Goal: Use online tool/utility: Utilize a website feature to perform a specific function

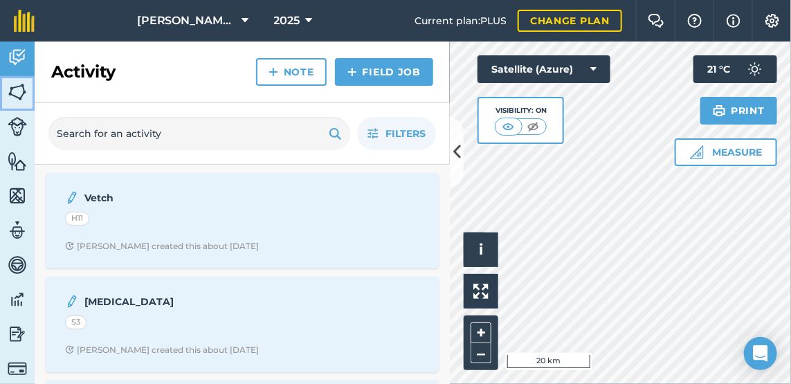
click at [17, 91] on img at bounding box center [17, 92] width 19 height 21
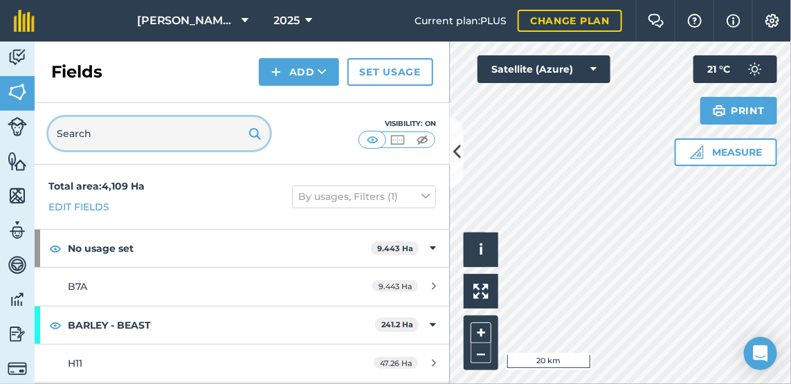
click at [155, 138] on input "text" at bounding box center [158, 133] width 221 height 33
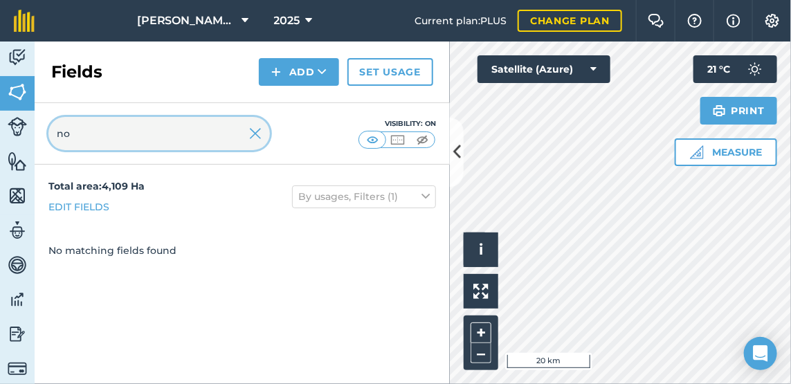
type input "n"
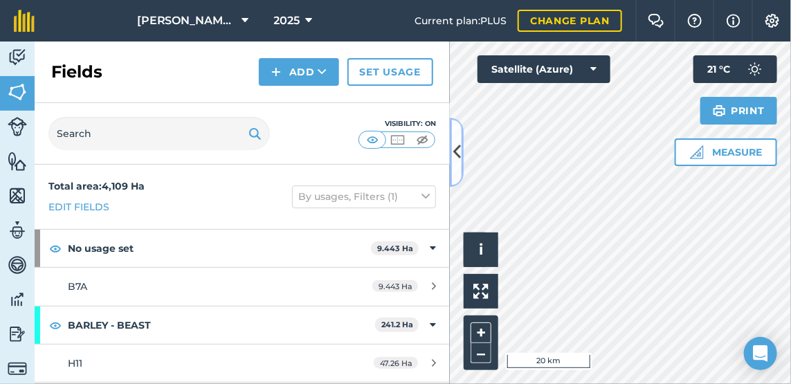
click at [455, 156] on icon at bounding box center [457, 152] width 8 height 24
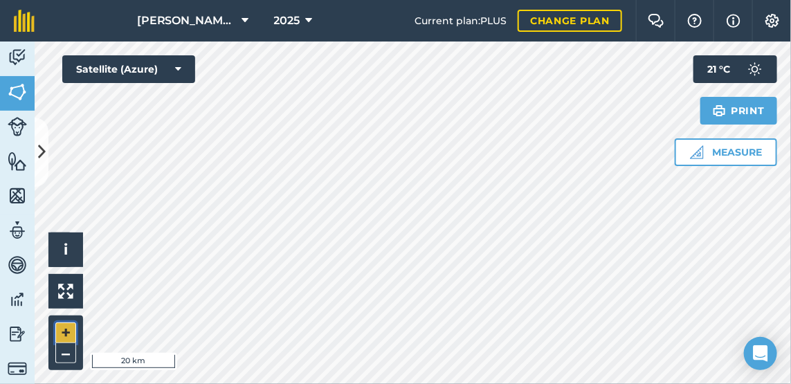
click at [66, 329] on button "+" at bounding box center [65, 332] width 21 height 21
click at [60, 334] on button "+" at bounding box center [65, 332] width 21 height 21
click at [704, 149] on button "Measure" at bounding box center [726, 152] width 102 height 28
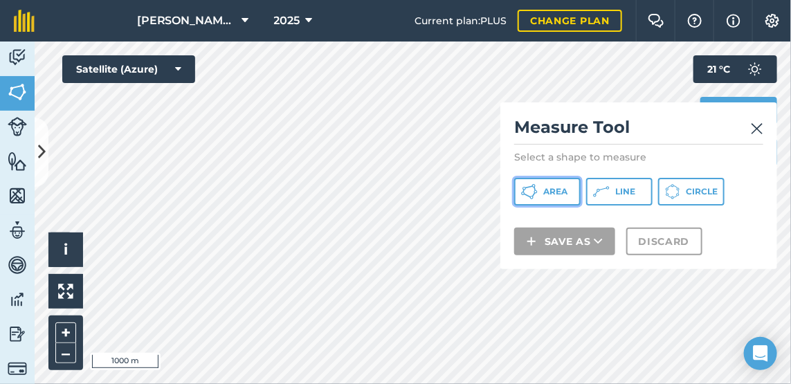
click at [537, 197] on icon at bounding box center [529, 191] width 17 height 17
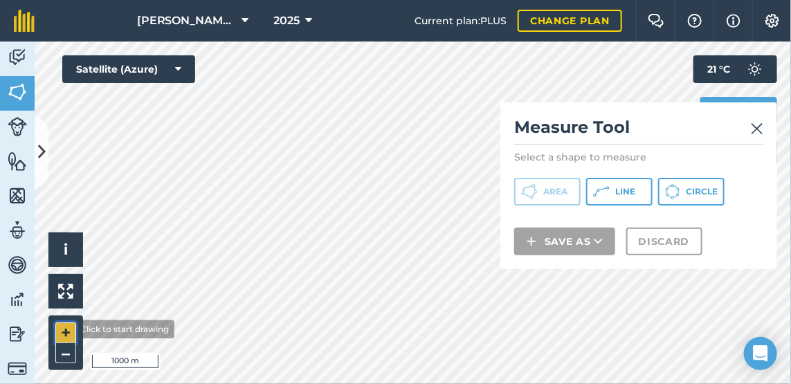
click at [64, 329] on button "+" at bounding box center [65, 332] width 21 height 21
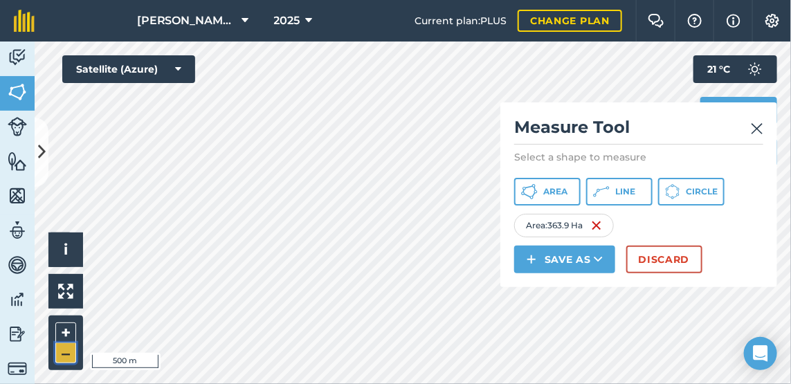
click at [66, 349] on button "–" at bounding box center [65, 353] width 21 height 20
click at [673, 260] on button "Discard" at bounding box center [664, 260] width 76 height 28
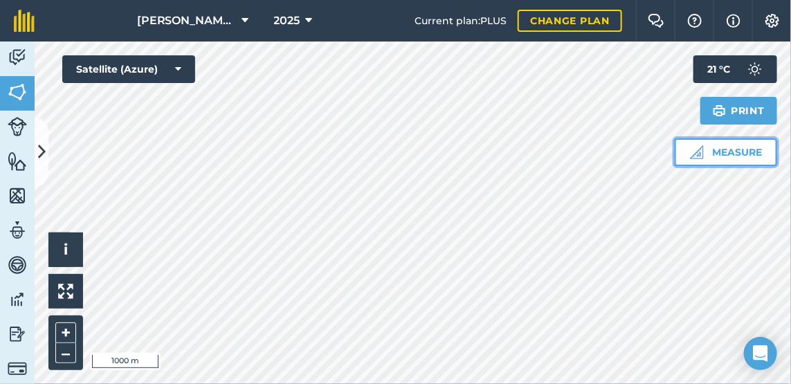
click at [721, 149] on button "Measure" at bounding box center [726, 152] width 102 height 28
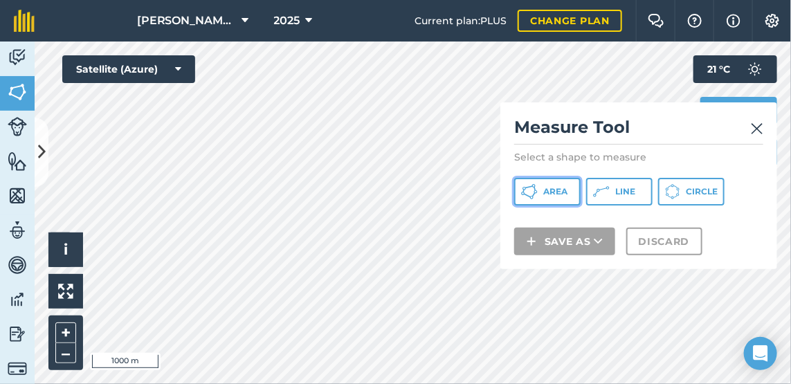
click at [534, 190] on icon at bounding box center [529, 191] width 17 height 17
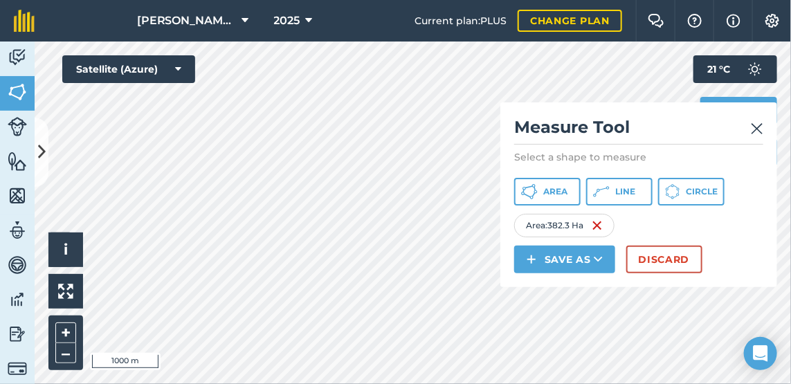
click at [660, 275] on div "Measure Tool Select a shape to measure Area Line Circle Area : 382.3 Ha Save as…" at bounding box center [638, 194] width 277 height 185
click at [658, 265] on button "Discard" at bounding box center [664, 260] width 76 height 28
